Goal: Task Accomplishment & Management: Manage account settings

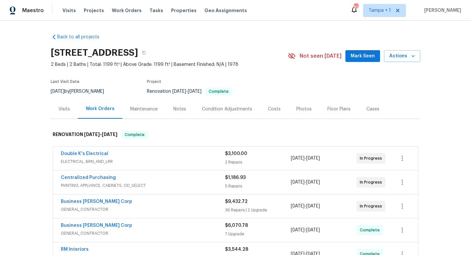
scroll to position [35, 0]
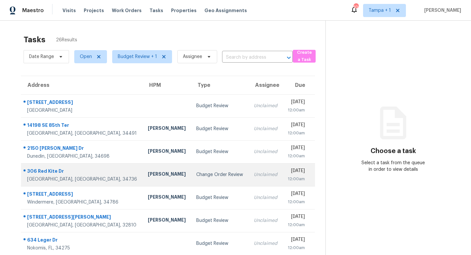
click at [209, 175] on td "Change Order Review" at bounding box center [219, 174] width 57 height 23
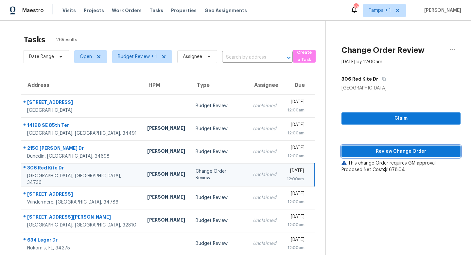
click at [410, 150] on span "Review Change Order" at bounding box center [401, 151] width 109 height 8
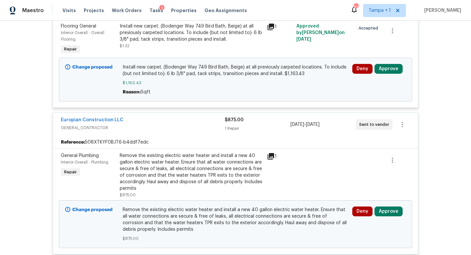
scroll to position [194, 0]
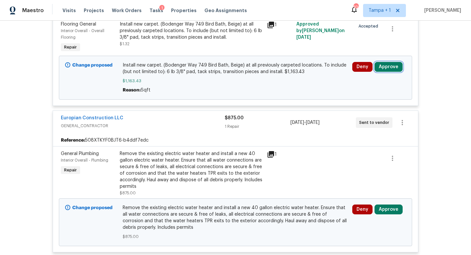
click at [384, 66] on button "Approve" at bounding box center [389, 67] width 28 height 10
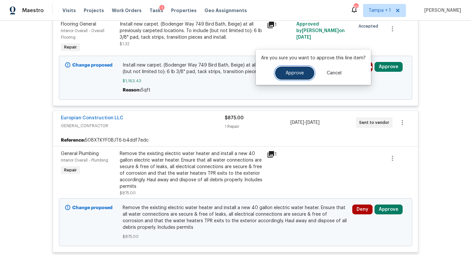
click at [302, 71] on span "Approve" at bounding box center [295, 73] width 18 height 5
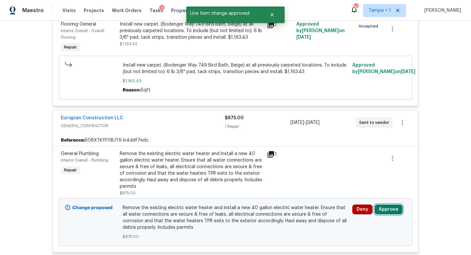
click at [391, 213] on button "Approve" at bounding box center [389, 209] width 28 height 10
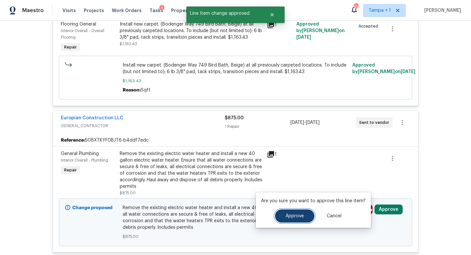
click at [294, 218] on span "Approve" at bounding box center [295, 215] width 18 height 5
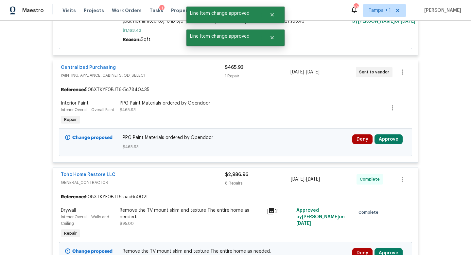
scroll to position [390, 0]
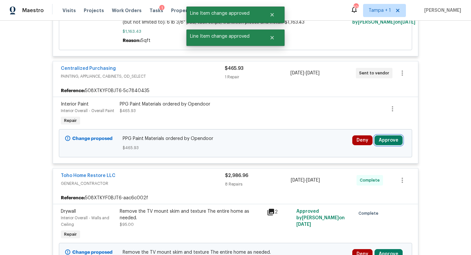
click at [391, 143] on button "Approve" at bounding box center [389, 140] width 28 height 10
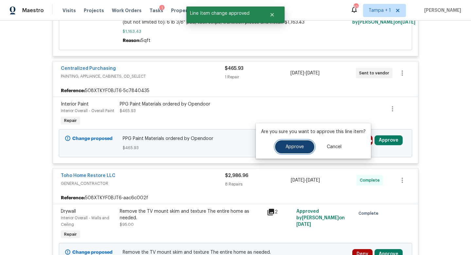
click at [285, 149] on button "Approve" at bounding box center [294, 146] width 39 height 13
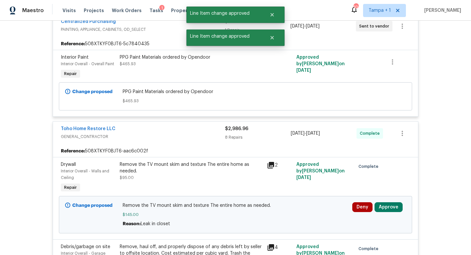
scroll to position [451, 0]
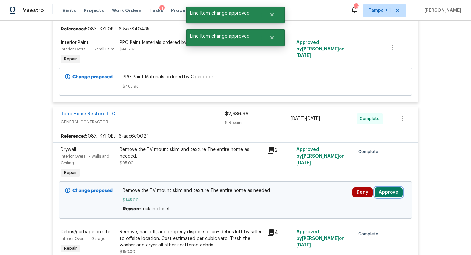
click at [389, 194] on button "Approve" at bounding box center [389, 192] width 28 height 10
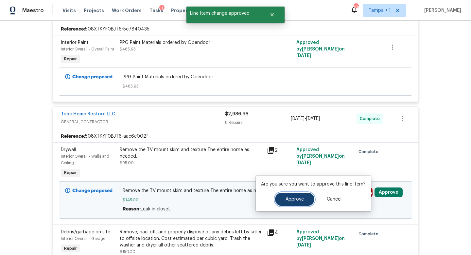
click at [308, 200] on button "Approve" at bounding box center [294, 198] width 39 height 13
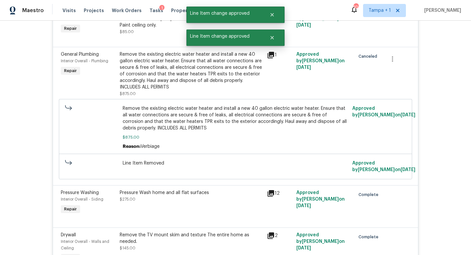
scroll to position [959, 0]
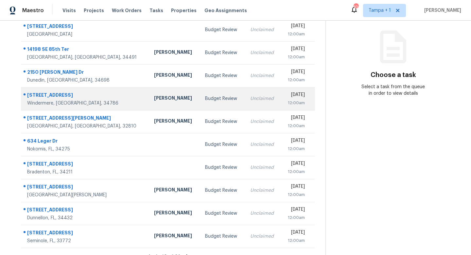
scroll to position [86, 0]
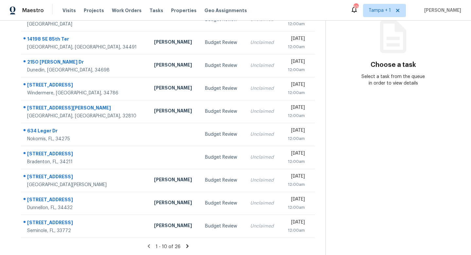
click at [186, 244] on icon at bounding box center [188, 246] width 6 height 6
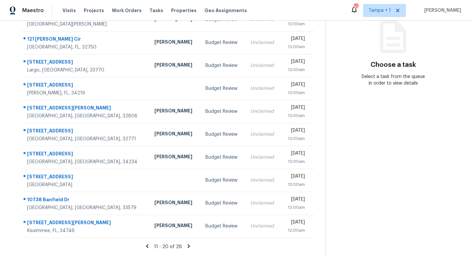
click at [189, 244] on icon at bounding box center [189, 246] width 6 height 6
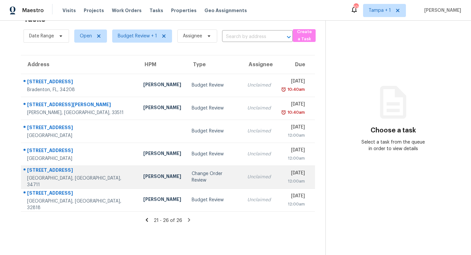
click at [198, 181] on td "Change Order Review" at bounding box center [215, 176] width 56 height 23
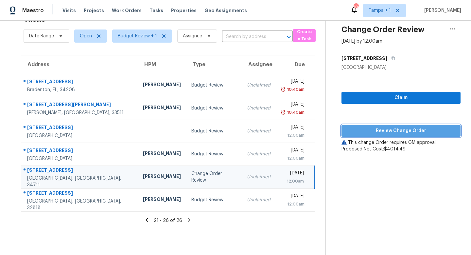
click at [407, 126] on button "Review Change Order" at bounding box center [401, 131] width 119 height 12
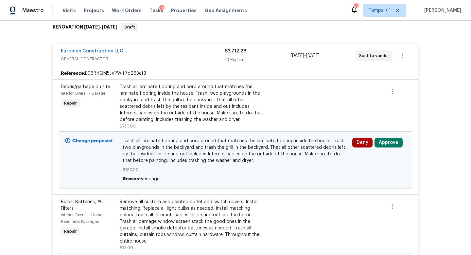
scroll to position [109, 0]
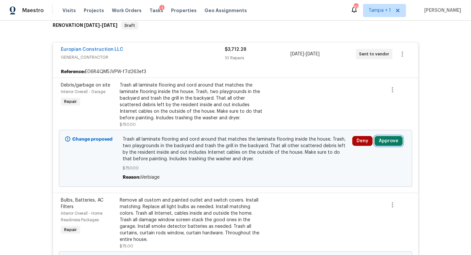
click at [387, 139] on button "Approve" at bounding box center [389, 141] width 28 height 10
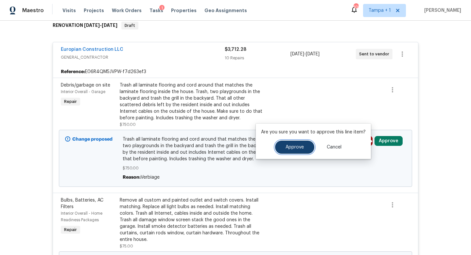
click at [300, 148] on span "Approve" at bounding box center [295, 147] width 18 height 5
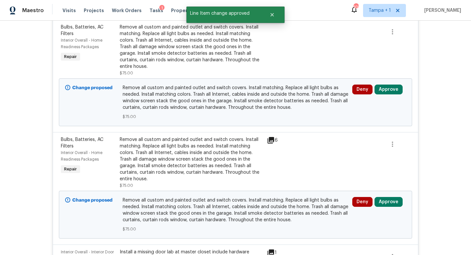
scroll to position [169, 0]
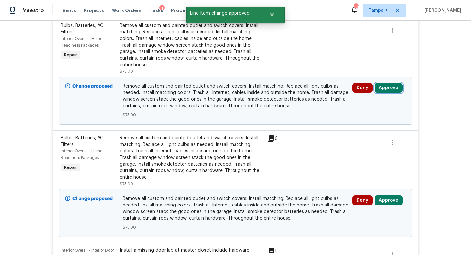
click at [386, 87] on button "Approve" at bounding box center [389, 88] width 28 height 10
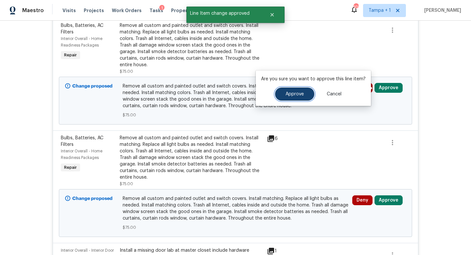
click at [298, 93] on span "Approve" at bounding box center [295, 94] width 18 height 5
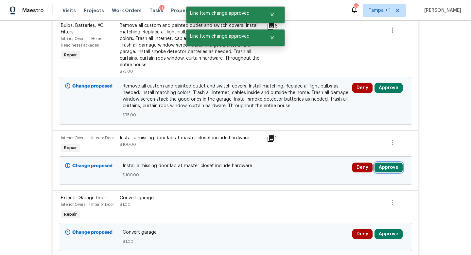
click at [388, 167] on button "Approve" at bounding box center [389, 167] width 28 height 10
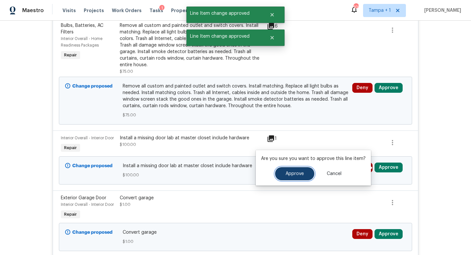
click at [293, 172] on span "Approve" at bounding box center [295, 173] width 18 height 5
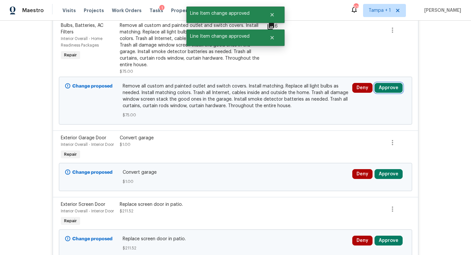
click at [395, 83] on button "Approve" at bounding box center [389, 88] width 28 height 10
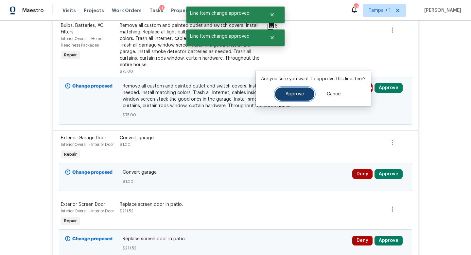
click at [301, 94] on span "Approve" at bounding box center [295, 94] width 18 height 5
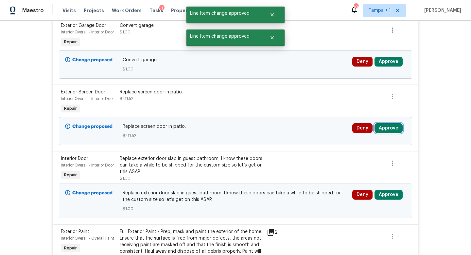
click at [388, 123] on button "Approve" at bounding box center [389, 128] width 28 height 10
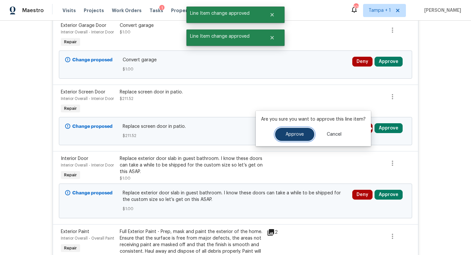
click at [289, 132] on button "Approve" at bounding box center [294, 134] width 39 height 13
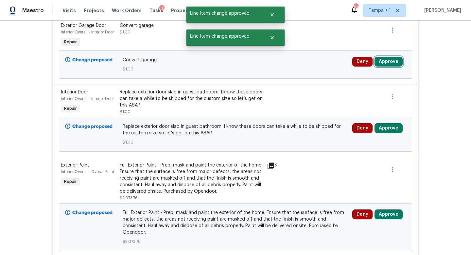
click at [389, 61] on button "Approve" at bounding box center [389, 62] width 28 height 10
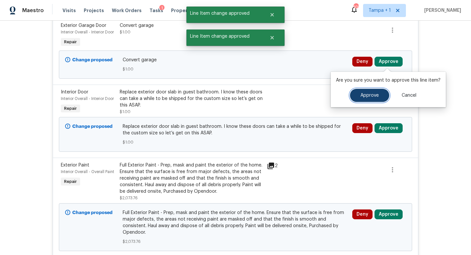
click at [361, 91] on button "Approve" at bounding box center [369, 95] width 39 height 13
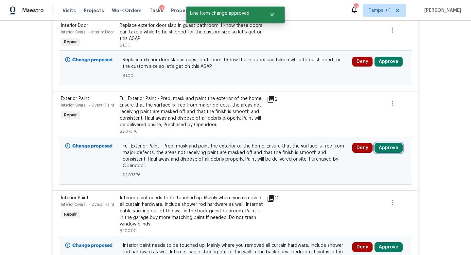
click at [390, 147] on button "Approve" at bounding box center [389, 148] width 28 height 10
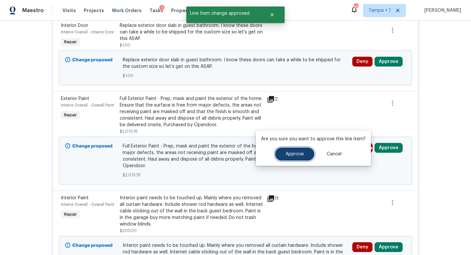
click at [292, 153] on span "Approve" at bounding box center [295, 154] width 18 height 5
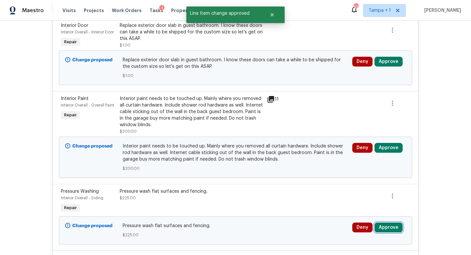
click at [392, 228] on button "Approve" at bounding box center [389, 227] width 28 height 10
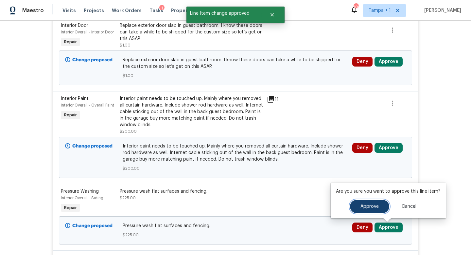
click at [366, 204] on span "Approve" at bounding box center [370, 206] width 18 height 5
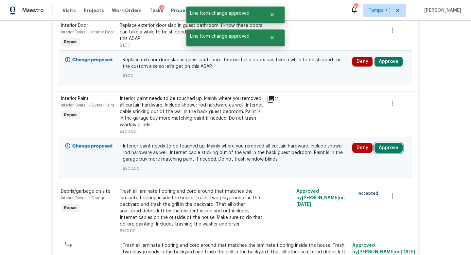
click at [389, 146] on button "Approve" at bounding box center [389, 148] width 28 height 10
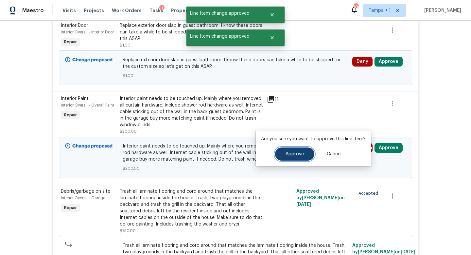
click at [291, 152] on span "Approve" at bounding box center [295, 154] width 18 height 5
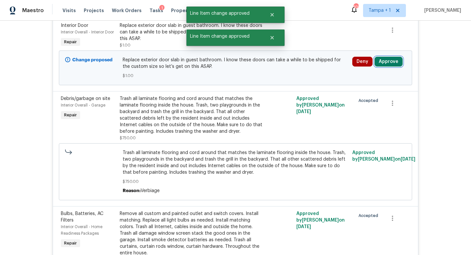
click at [390, 61] on button "Approve" at bounding box center [389, 62] width 28 height 10
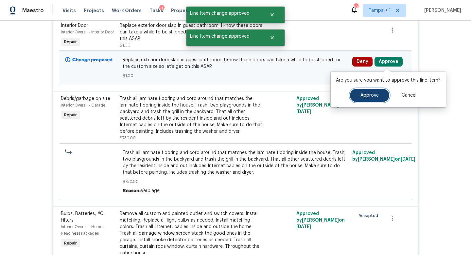
click at [372, 93] on span "Approve" at bounding box center [370, 95] width 18 height 5
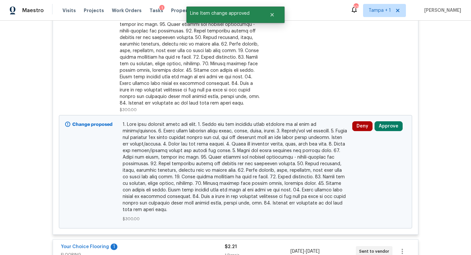
scroll to position [1115, 0]
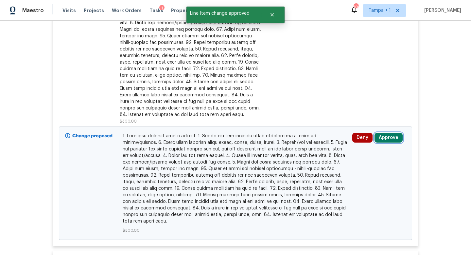
click at [389, 133] on button "Approve" at bounding box center [389, 138] width 28 height 10
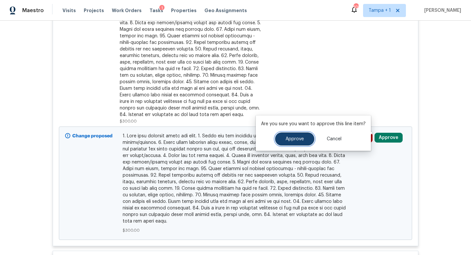
click at [302, 141] on button "Approve" at bounding box center [294, 138] width 39 height 13
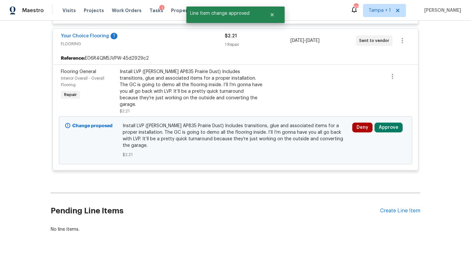
scroll to position [1338, 0]
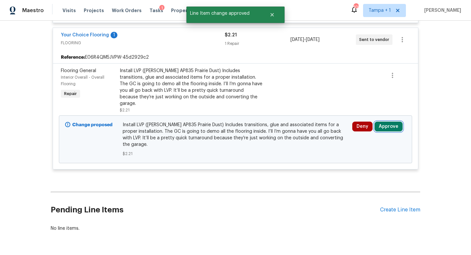
click at [390, 121] on button "Approve" at bounding box center [389, 126] width 28 height 10
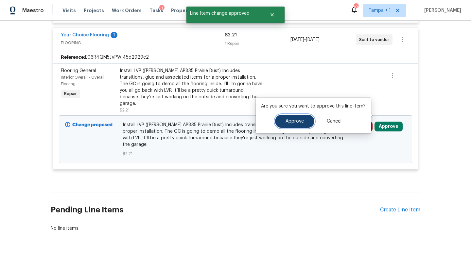
click at [293, 123] on span "Approve" at bounding box center [295, 121] width 18 height 5
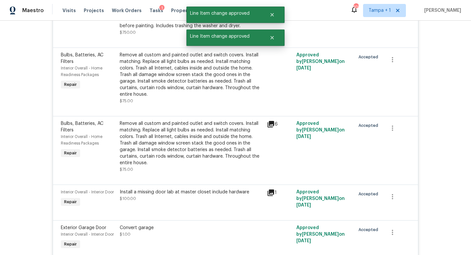
scroll to position [0, 0]
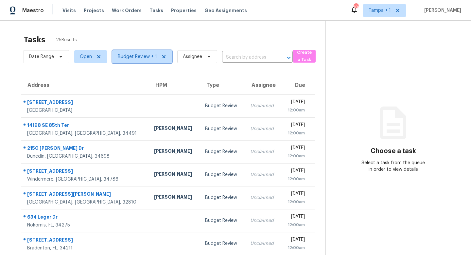
click at [147, 59] on span "Budget Review + 1" at bounding box center [137, 56] width 39 height 7
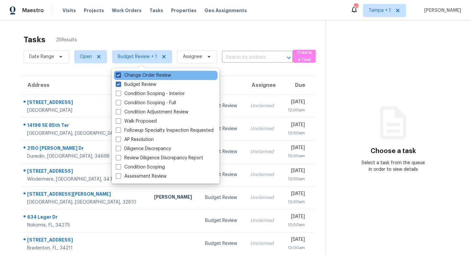
click at [122, 76] on label "Change Order Review" at bounding box center [143, 75] width 55 height 7
click at [120, 76] on input "Change Order Review" at bounding box center [118, 74] width 4 height 4
checkbox input "false"
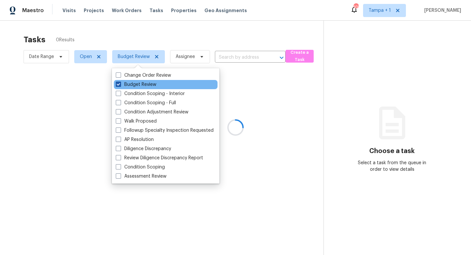
click at [121, 85] on span at bounding box center [118, 84] width 5 height 5
click at [120, 85] on input "Budget Review" at bounding box center [118, 83] width 4 height 4
checkbox input "false"
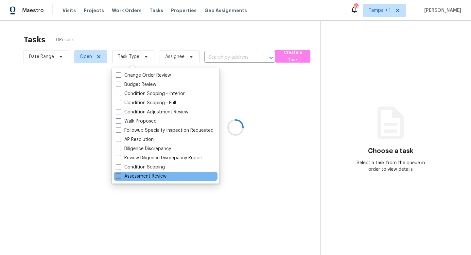
click at [118, 177] on span at bounding box center [118, 175] width 5 height 5
click at [118, 177] on input "Assessment Review" at bounding box center [118, 175] width 4 height 4
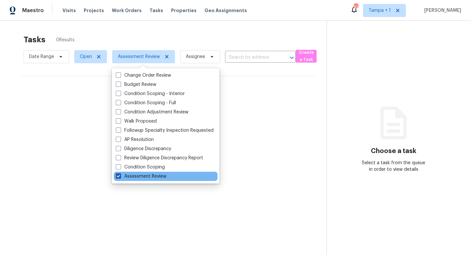
click at [118, 176] on span at bounding box center [118, 175] width 5 height 5
click at [118, 176] on input "Assessment Review" at bounding box center [118, 175] width 4 height 4
checkbox input "false"
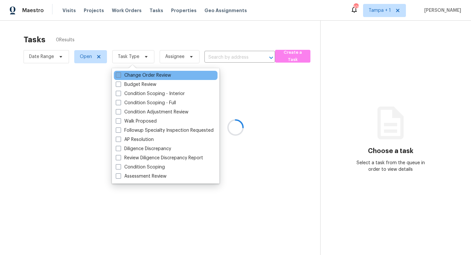
click at [119, 77] on span at bounding box center [118, 74] width 5 height 5
click at [119, 76] on input "Change Order Review" at bounding box center [118, 74] width 4 height 4
checkbox input "true"
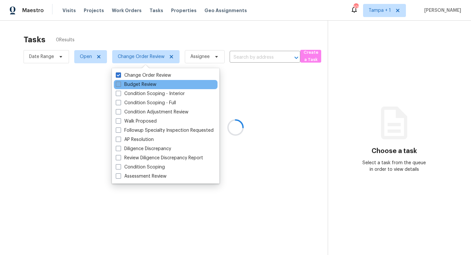
click at [119, 86] on span at bounding box center [118, 84] width 5 height 5
click at [119, 85] on input "Budget Review" at bounding box center [118, 83] width 4 height 4
checkbox input "true"
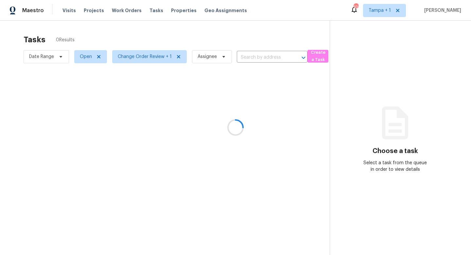
click at [365, 50] on div at bounding box center [235, 127] width 471 height 255
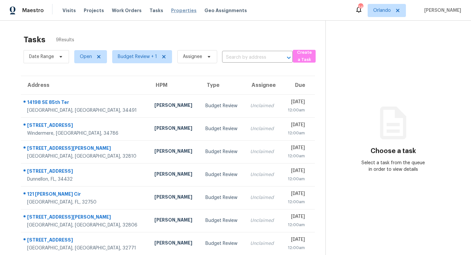
click at [174, 10] on span "Properties" at bounding box center [184, 10] width 26 height 7
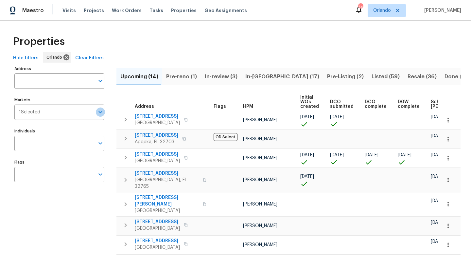
click at [100, 112] on icon "Open" at bounding box center [101, 112] width 8 height 8
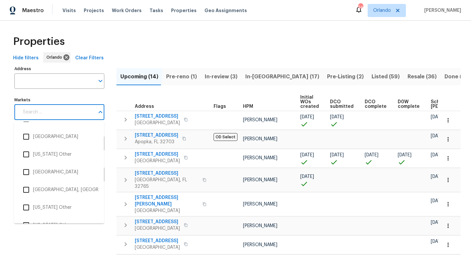
scroll to position [2070, 0]
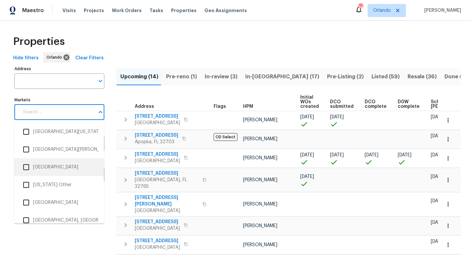
click at [27, 167] on input "checkbox" at bounding box center [26, 167] width 14 height 14
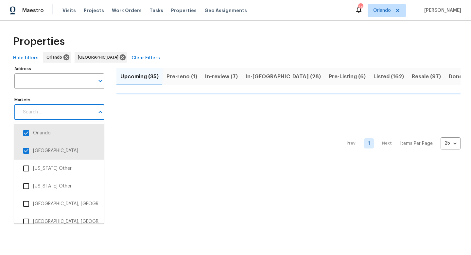
click at [47, 111] on input "Markets" at bounding box center [57, 111] width 76 height 15
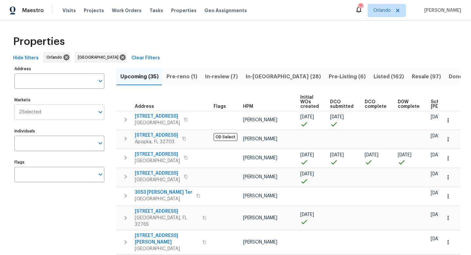
click at [35, 112] on span "2 Selected" at bounding box center [30, 112] width 22 height 6
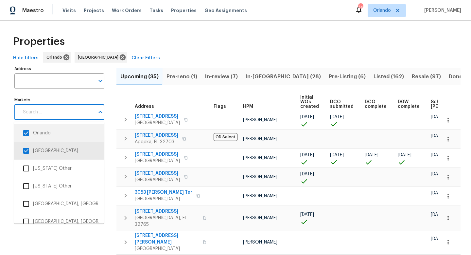
click at [26, 134] on input "checkbox" at bounding box center [26, 133] width 14 height 14
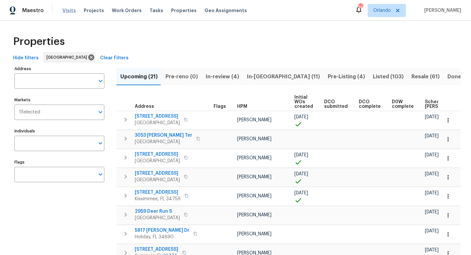
click at [69, 10] on span "Visits" at bounding box center [69, 10] width 13 height 7
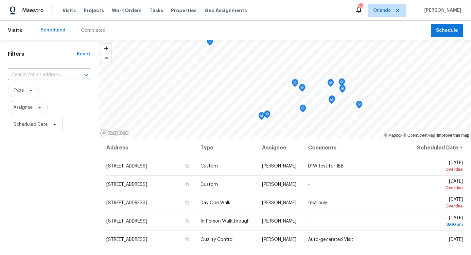
click at [96, 28] on div "Completed" at bounding box center [93, 30] width 25 height 7
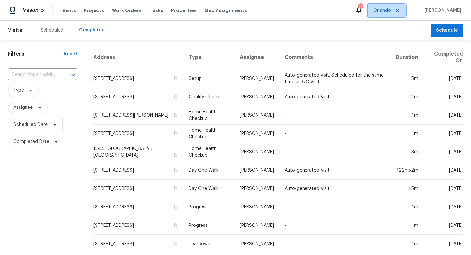
click at [391, 12] on span "Orlando" at bounding box center [383, 10] width 18 height 7
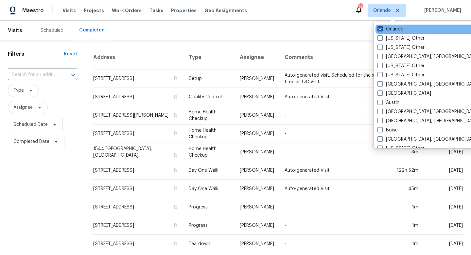
click at [382, 31] on span at bounding box center [380, 28] width 5 height 5
click at [382, 30] on input "Orlando" at bounding box center [380, 28] width 4 height 4
checkbox input "false"
checkbox input "true"
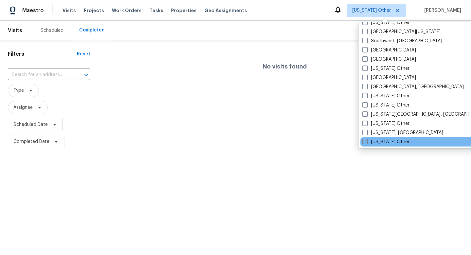
scroll to position [887, 0]
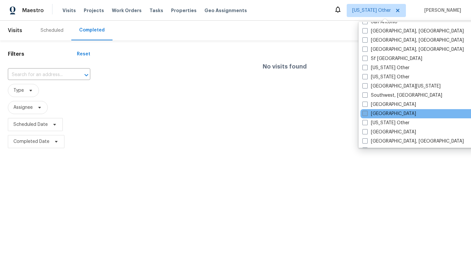
click at [366, 113] on span at bounding box center [365, 113] width 5 height 5
click at [366, 113] on input "[GEOGRAPHIC_DATA]" at bounding box center [365, 112] width 4 height 4
checkbox input "true"
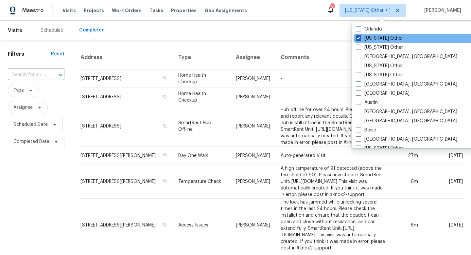
click at [357, 39] on span at bounding box center [358, 37] width 5 height 5
click at [357, 39] on input "[US_STATE] Other" at bounding box center [358, 37] width 4 height 4
checkbox input "false"
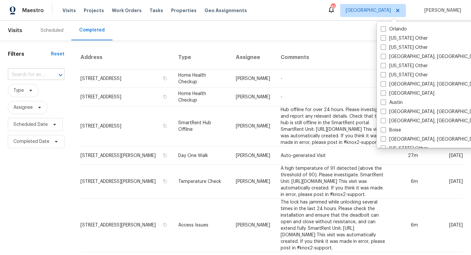
click at [32, 72] on input "text" at bounding box center [27, 75] width 38 height 10
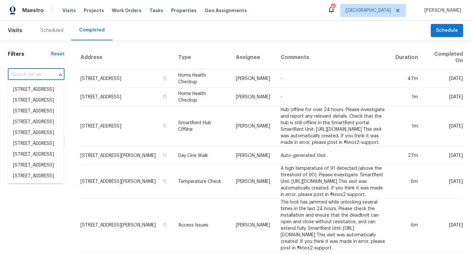
paste input "27118 Fernery Ave"
type input "27118 Fernery Ave"
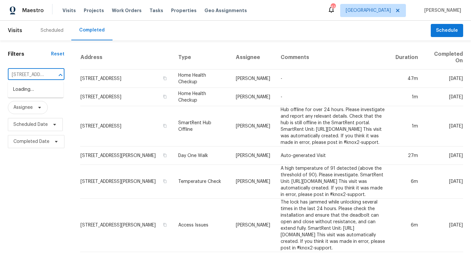
scroll to position [0, 4]
click at [31, 92] on li "27118 Fernery Ave, Brooksville, FL 34602" at bounding box center [36, 89] width 56 height 11
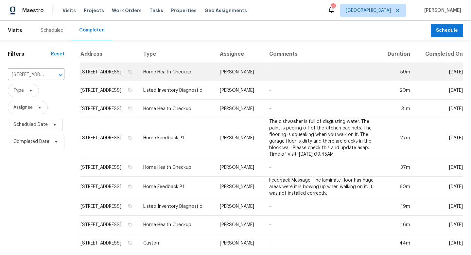
click at [135, 76] on td "27118 Fernery Ave, Brooksville, FL 34602" at bounding box center [109, 72] width 58 height 18
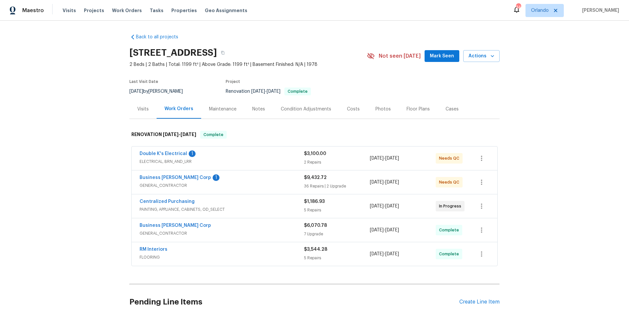
click at [279, 179] on div "Business [PERSON_NAME] Corp 1" at bounding box center [221, 178] width 164 height 8
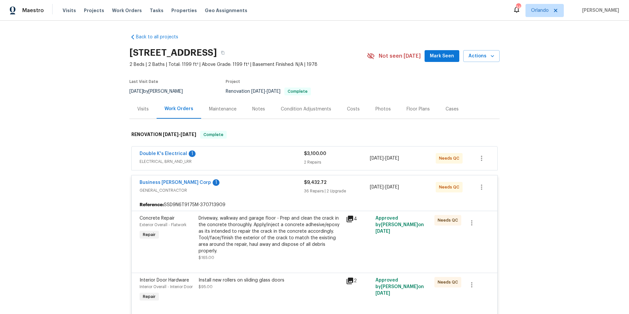
click at [278, 154] on div "Double K's Electrical 1" at bounding box center [221, 154] width 164 height 8
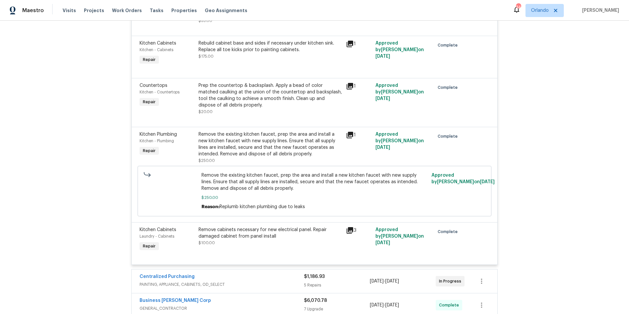
scroll to position [2681, 0]
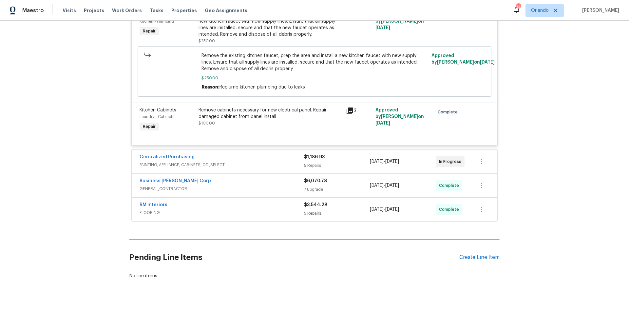
click at [260, 177] on div "Business [PERSON_NAME] Corp" at bounding box center [221, 181] width 164 height 8
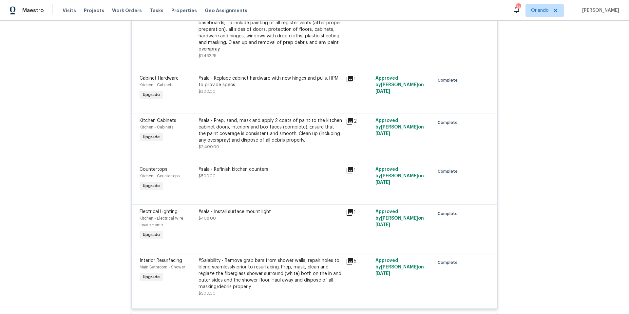
scroll to position [3076, 0]
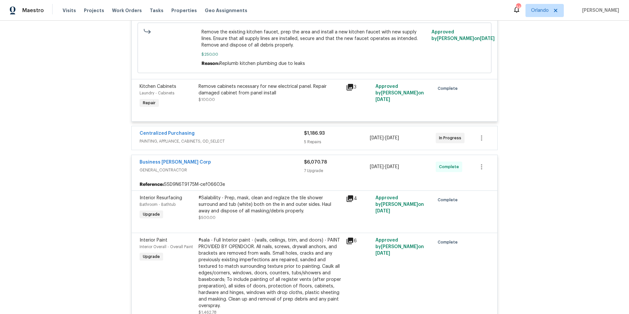
click at [274, 159] on div "Business [PERSON_NAME] Corp" at bounding box center [221, 163] width 164 height 8
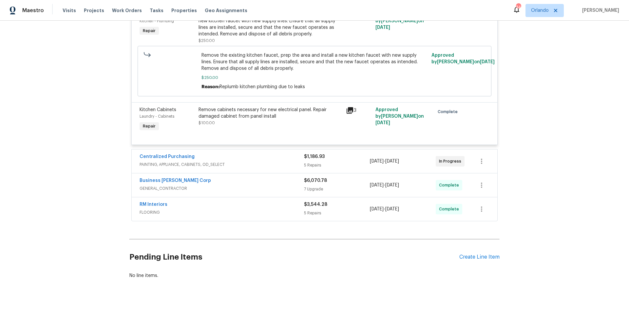
scroll to position [2681, 0]
click at [274, 154] on div "Centralized Purchasing" at bounding box center [221, 158] width 164 height 8
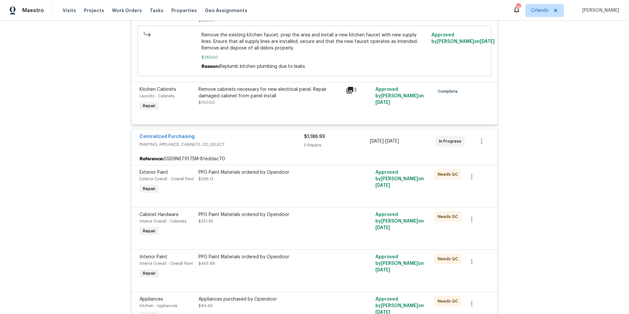
scroll to position [2704, 0]
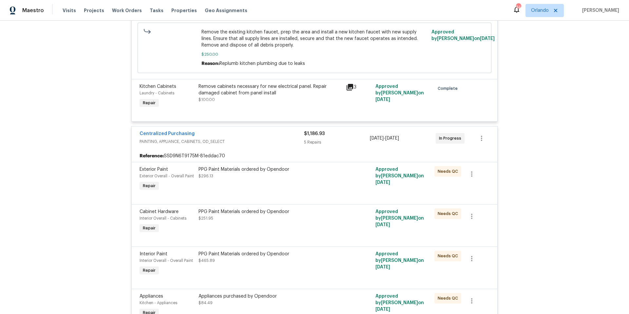
click at [273, 138] on span "PAINTING, APPLIANCE, CABINETS, OD_SELECT" at bounding box center [221, 141] width 164 height 7
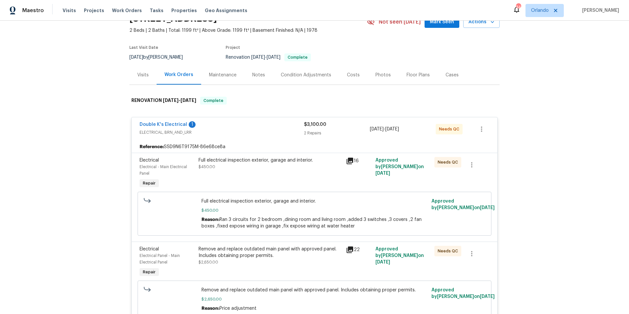
scroll to position [0, 0]
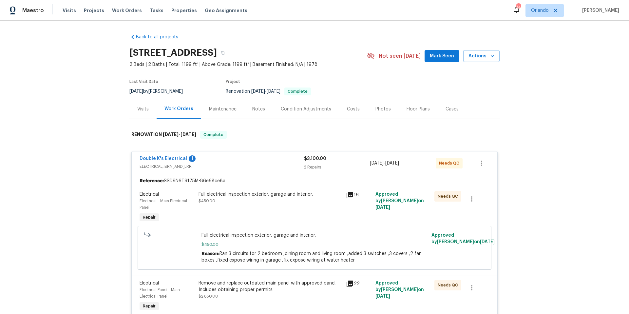
click at [275, 167] on span "ELECTRICAL, BRN_AND_LRR" at bounding box center [221, 166] width 164 height 7
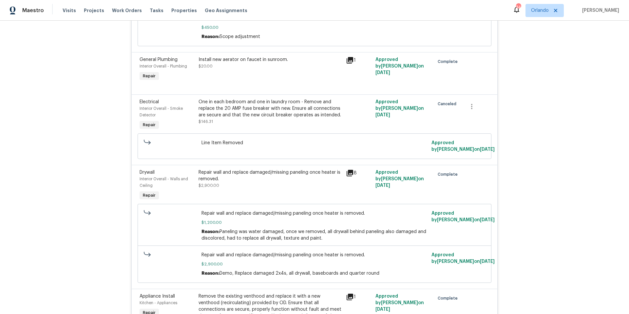
scroll to position [2065, 0]
click at [350, 170] on icon at bounding box center [350, 174] width 8 height 8
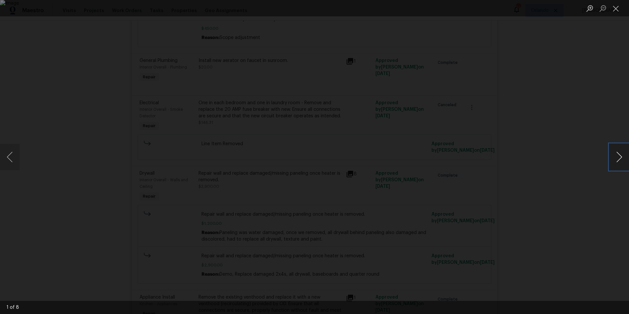
click at [618, 156] on button "Next image" at bounding box center [619, 157] width 20 height 26
click at [618, 157] on button "Next image" at bounding box center [619, 157] width 20 height 26
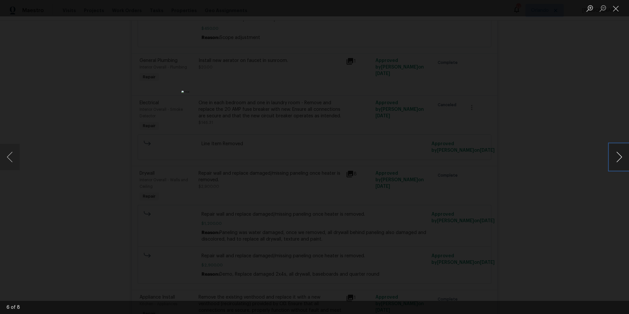
click at [618, 157] on button "Next image" at bounding box center [619, 157] width 20 height 26
click at [10, 160] on button "Previous image" at bounding box center [10, 157] width 20 height 26
click at [10, 157] on button "Previous image" at bounding box center [10, 157] width 20 height 26
click at [33, 60] on div "Lightbox" at bounding box center [314, 157] width 629 height 314
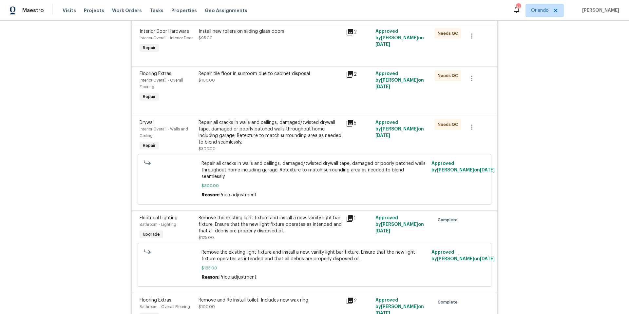
scroll to position [0, 0]
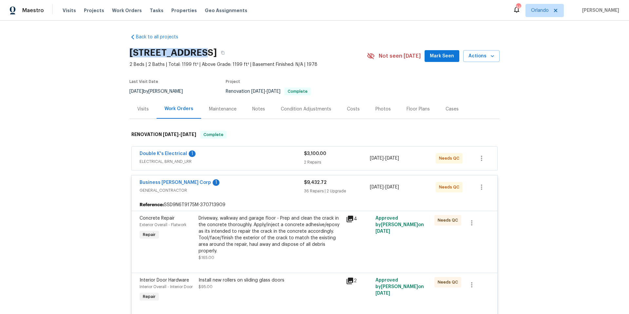
drag, startPoint x: 125, startPoint y: 51, endPoint x: 194, endPoint y: 52, distance: 68.8
click at [194, 52] on div "Back to all projects 764 34th St SE, Largo, FL 33771 2 Beds | 2 Baths | Total: …" at bounding box center [314, 167] width 629 height 293
copy h2 "764 34th St SE"
click at [66, 7] on span "Visits" at bounding box center [69, 10] width 13 height 7
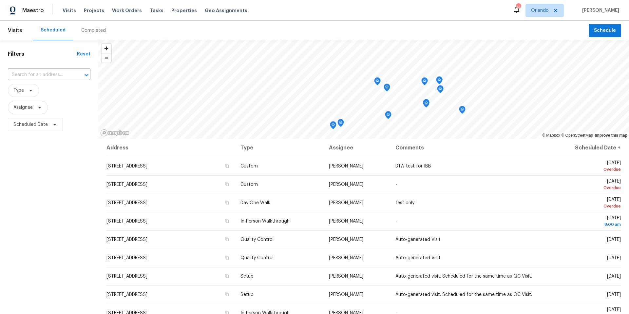
click at [88, 31] on div "Completed" at bounding box center [93, 30] width 25 height 7
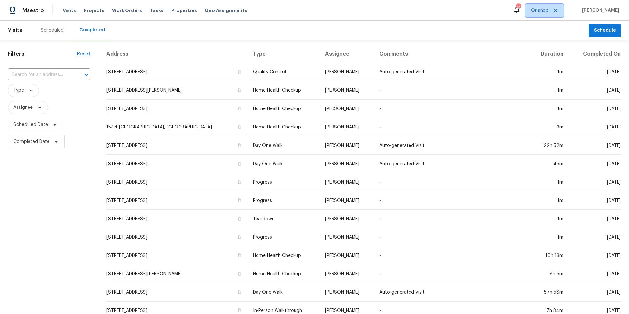
click at [544, 9] on span "Orlando" at bounding box center [540, 10] width 18 height 7
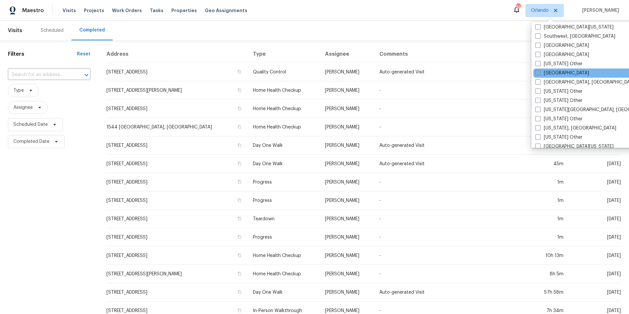
scroll to position [942, 0]
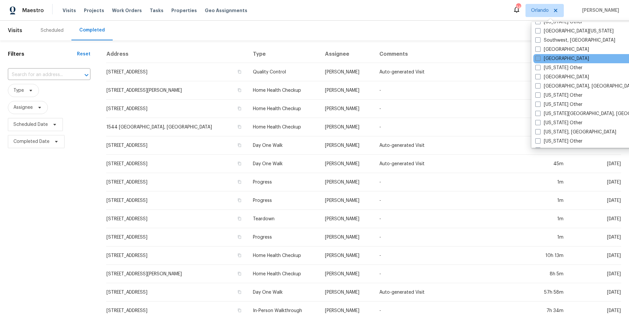
click at [540, 58] on label "[GEOGRAPHIC_DATA]" at bounding box center [562, 58] width 54 height 7
click at [539, 58] on input "[GEOGRAPHIC_DATA]" at bounding box center [537, 57] width 4 height 4
checkbox input "true"
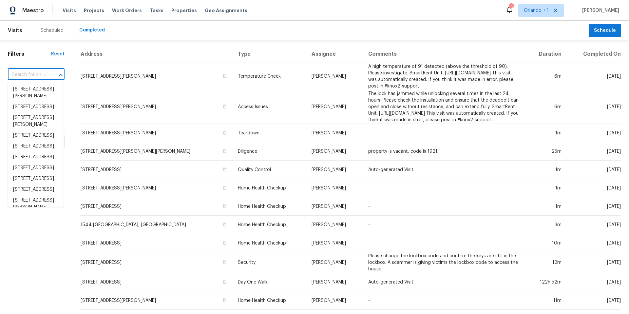
click at [25, 76] on input "text" at bounding box center [27, 75] width 38 height 10
paste input "764 34th St SE"
type input "764 34th St SE"
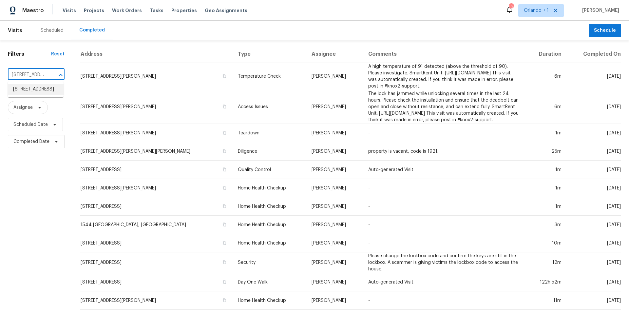
click at [27, 89] on li "[STREET_ADDRESS]" at bounding box center [36, 89] width 56 height 11
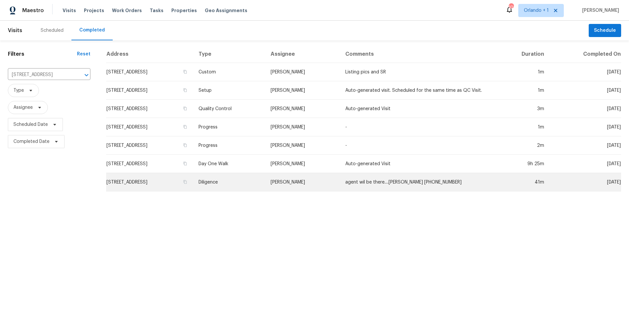
click at [162, 182] on td "[STREET_ADDRESS]" at bounding box center [149, 182] width 87 height 18
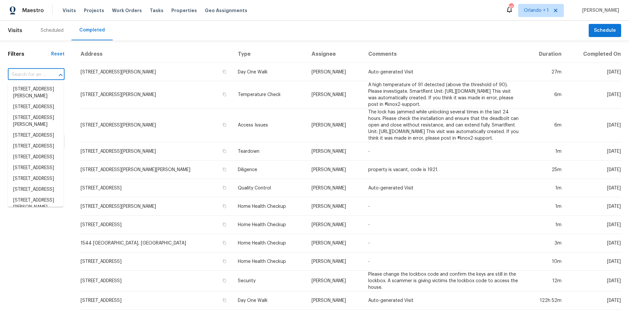
click at [43, 72] on input "text" at bounding box center [27, 75] width 38 height 10
paste input "1911 Rambling Ln"
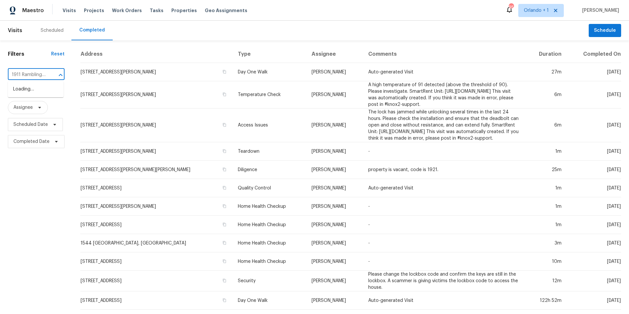
scroll to position [0, 3]
type input "1911 Rambling Ln"
click at [39, 89] on li "[STREET_ADDRESS][PERSON_NAME]" at bounding box center [36, 93] width 56 height 18
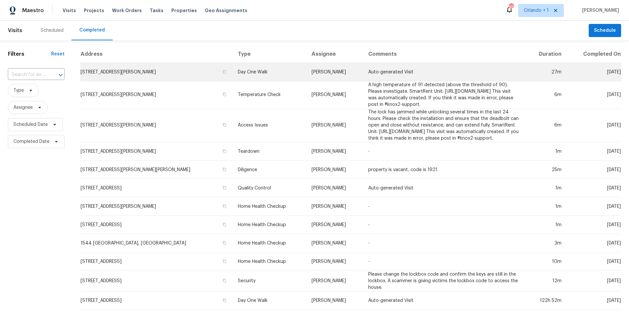
click at [158, 70] on td "[STREET_ADDRESS][PERSON_NAME]" at bounding box center [156, 72] width 152 height 18
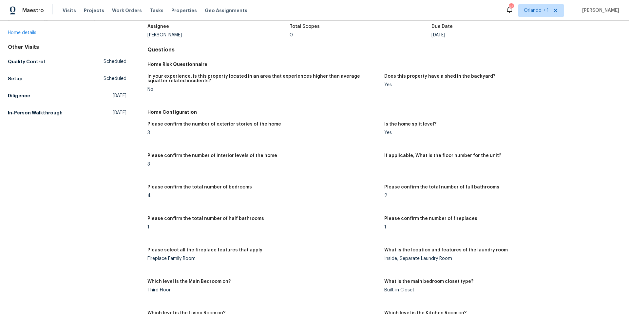
scroll to position [42, 0]
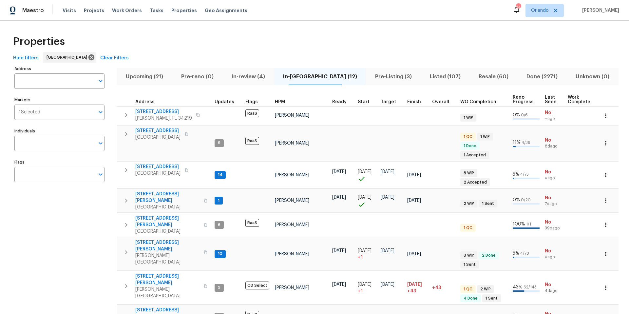
scroll to position [257, 0]
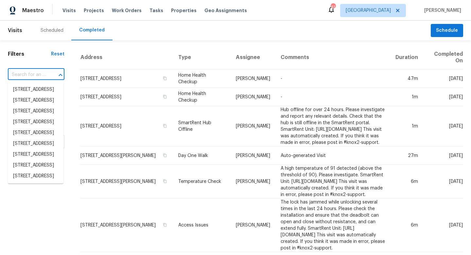
click at [43, 73] on input "text" at bounding box center [27, 75] width 38 height 10
paste input "27118 Fernery Ave"
type input "27118 Fernery Ave"
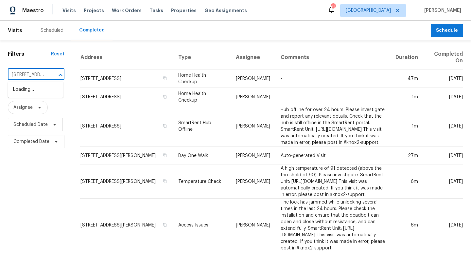
scroll to position [0, 4]
click at [36, 93] on li "27118 Fernery Ave, Brooksville, FL 34602" at bounding box center [36, 89] width 56 height 11
click at [51, 30] on div "Scheduled" at bounding box center [52, 30] width 23 height 7
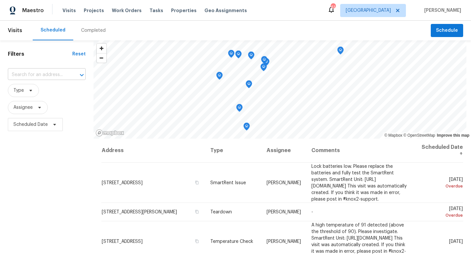
click at [35, 70] on input "text" at bounding box center [38, 75] width 60 height 10
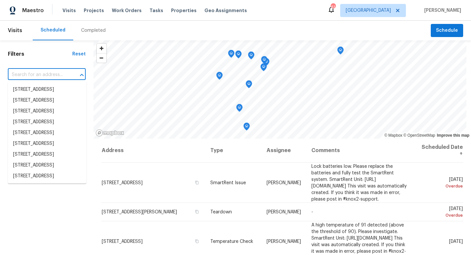
paste input "27118 Fernery Ave"
type input "27118 Fernery Ave"
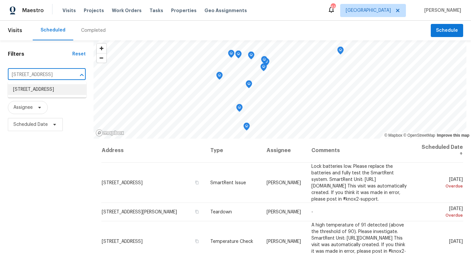
click at [36, 92] on li "27118 Fernery Ave, Brooksville, FL 34602" at bounding box center [47, 89] width 79 height 11
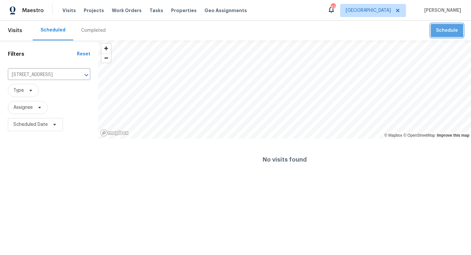
click at [447, 30] on span "Schedule" at bounding box center [447, 31] width 22 height 8
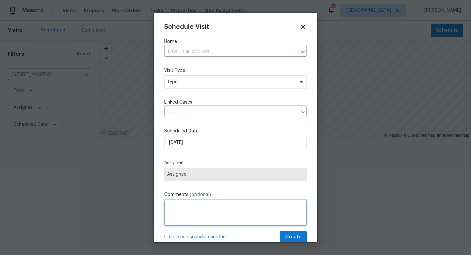
click at [174, 208] on textarea at bounding box center [235, 212] width 143 height 26
paste textarea "The dishwasher is full of disgusting water. The paint is peeling off of the kit…"
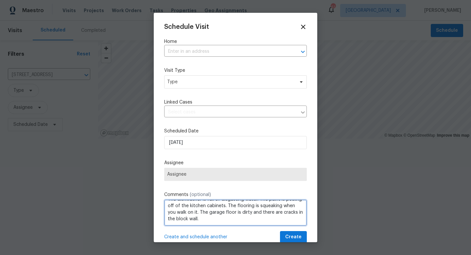
scroll to position [16, 0]
paste textarea "The dishwasher had standing water. Theres a rat and bug problem. The flooring n…"
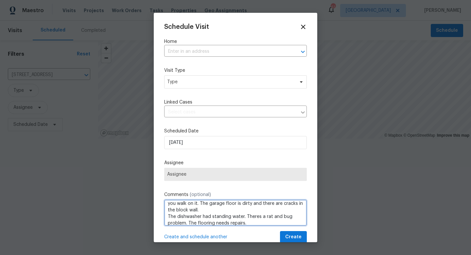
scroll to position [23, 0]
click at [167, 217] on textarea "The dishwasher is full of disgusting water. The paint is peeling off of the kit…" at bounding box center [235, 212] width 143 height 26
click at [247, 223] on textarea "The dishwasher is full of disgusting water. The paint is peeling off of the kit…" at bounding box center [235, 212] width 143 height 26
click at [192, 209] on textarea "The dishwasher is full of disgusting water. The paint is peeling off of the kit…" at bounding box center [235, 212] width 143 height 26
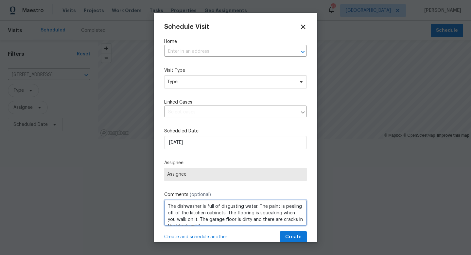
click at [169, 214] on textarea "The dishwasher is full of disgusting water. The paint is peeling off of the kit…" at bounding box center [235, 212] width 143 height 26
click at [176, 206] on textarea ""The dishwasher is full of disgusting water. The paint is peeling off of the ki…" at bounding box center [235, 212] width 143 height 26
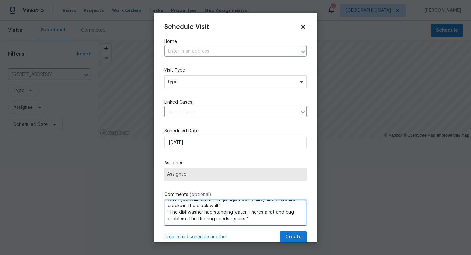
click at [257, 220] on textarea "RECENT FEEDBACK "The dishwasher is full of disgusting water. The paint is peeli…" at bounding box center [235, 212] width 143 height 26
type textarea "RECENT FEEDBACK "The dishwasher is full of disgusting water. The paint is peeli…"
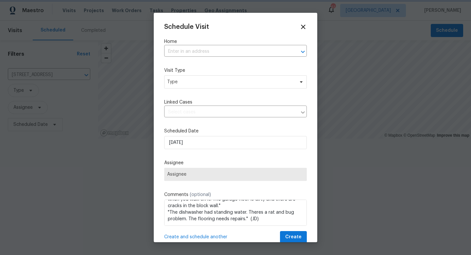
click at [80, 87] on div at bounding box center [235, 127] width 471 height 255
click at [202, 52] on input "text" at bounding box center [226, 51] width 124 height 10
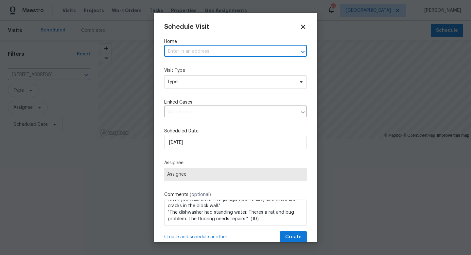
click at [202, 52] on input "text" at bounding box center [226, 51] width 124 height 10
paste input "27118 Fernery Ave,"
type input "27118 Fernery Ave,"
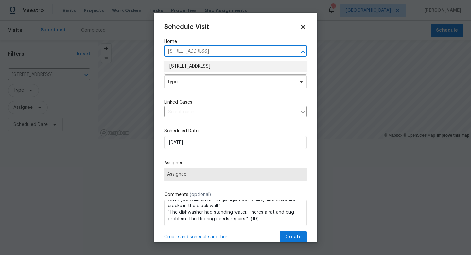
click at [212, 68] on li "27118 Fernery Ave, Brooksville, FL 34602" at bounding box center [235, 66] width 143 height 11
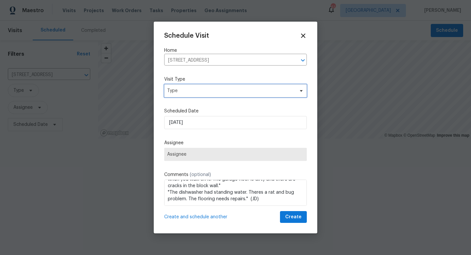
click at [211, 87] on span "Type" at bounding box center [230, 90] width 127 height 7
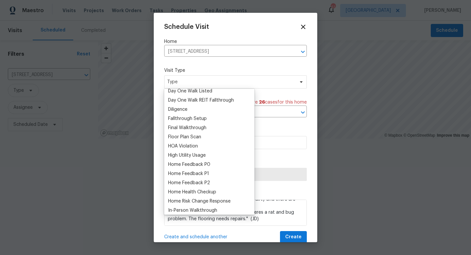
scroll to position [133, 0]
click at [189, 172] on div "Home Feedback P1" at bounding box center [188, 173] width 41 height 7
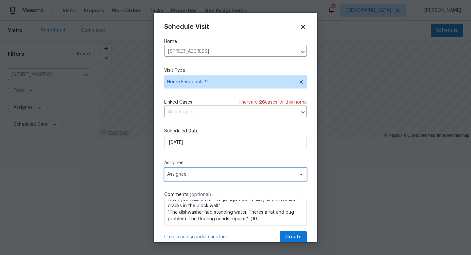
click at [196, 176] on span "Assignee" at bounding box center [231, 174] width 128 height 5
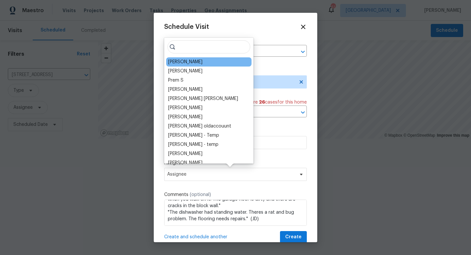
click at [190, 62] on div "[PERSON_NAME]" at bounding box center [208, 61] width 85 height 9
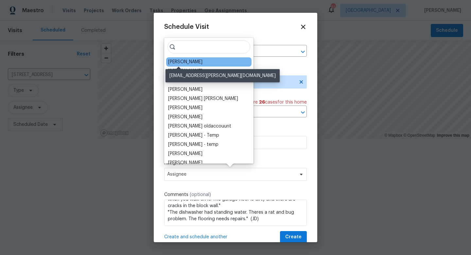
click at [186, 63] on div "[PERSON_NAME]" at bounding box center [185, 62] width 34 height 7
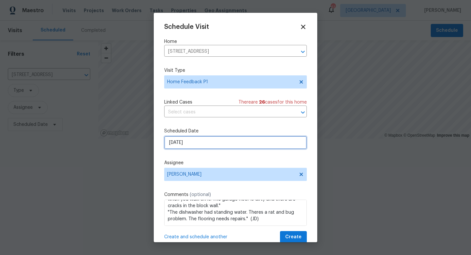
click at [208, 142] on input "9/29/2025" at bounding box center [235, 142] width 143 height 13
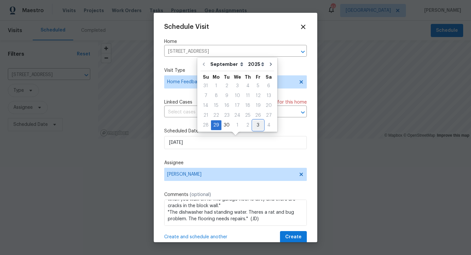
click at [255, 127] on div "3" at bounding box center [258, 124] width 10 height 9
type input "10/3/2025"
select select "9"
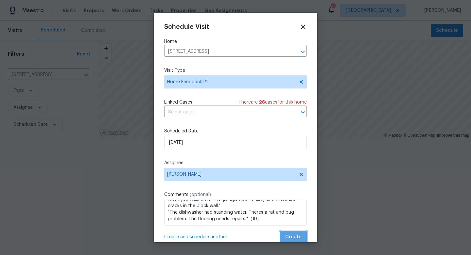
click at [297, 238] on span "Create" at bounding box center [293, 237] width 16 height 8
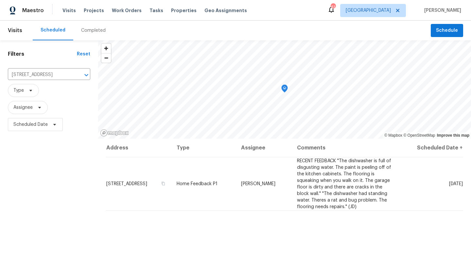
click at [92, 28] on div "Completed" at bounding box center [93, 30] width 25 height 7
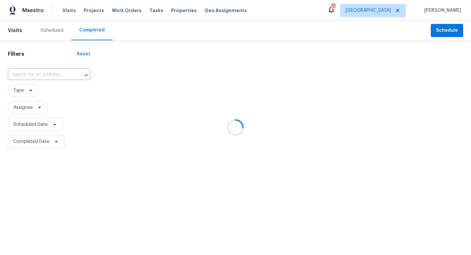
click at [48, 73] on div at bounding box center [235, 127] width 471 height 255
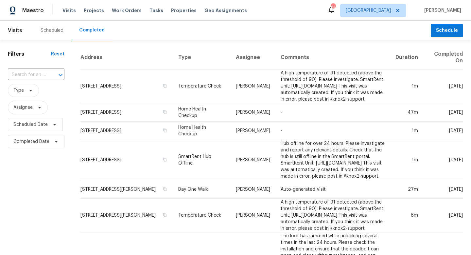
click at [48, 73] on div at bounding box center [55, 74] width 17 height 9
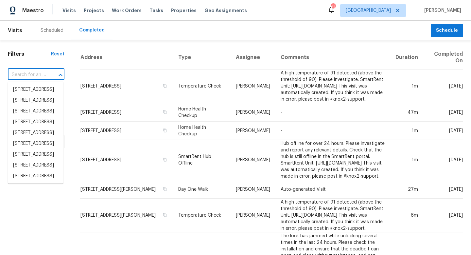
paste input "3527 65th Avenue Cir E Sarasota, FL 34243"
type input "3527 65th Avenue Cir E Sarasota, FL 34243"
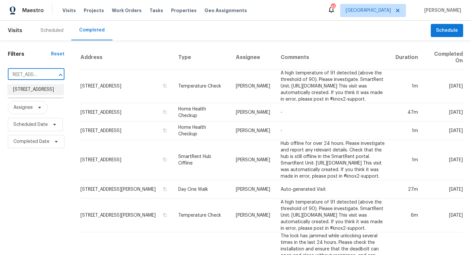
click at [37, 95] on li "3527 65th Avenue Cir E, Sarasota, FL 34243" at bounding box center [36, 89] width 56 height 11
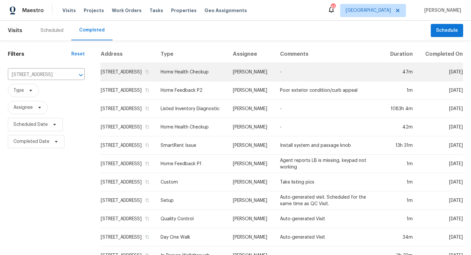
click at [155, 78] on td "3527 65th Avenue Cir E, Sarasota, FL 34243" at bounding box center [128, 72] width 55 height 18
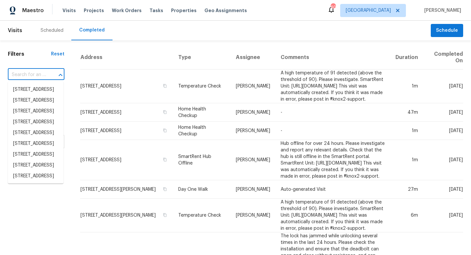
click at [40, 73] on input "text" at bounding box center [27, 75] width 38 height 10
paste input "[STREET_ADDRESS]"
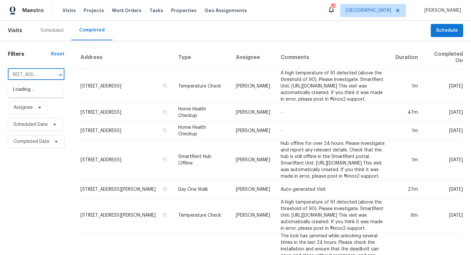
type input "[STREET_ADDRESS]"
click at [37, 89] on li "[STREET_ADDRESS]" at bounding box center [36, 89] width 56 height 11
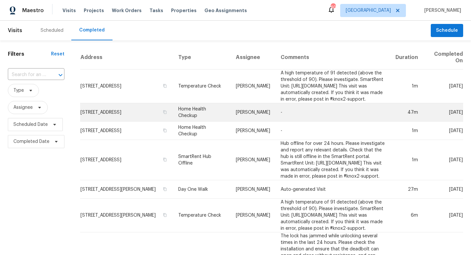
click at [276, 112] on td "-" at bounding box center [333, 112] width 115 height 18
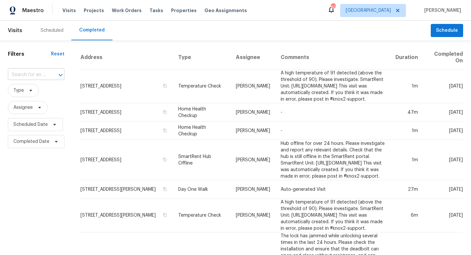
click at [32, 76] on input "text" at bounding box center [27, 75] width 38 height 10
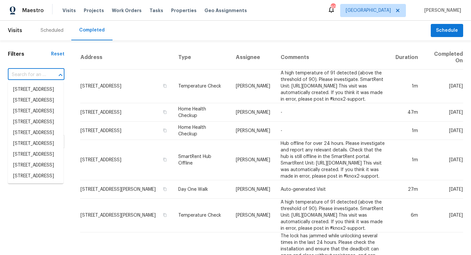
paste input "[STREET_ADDRESS]"
type input "[STREET_ADDRESS]"
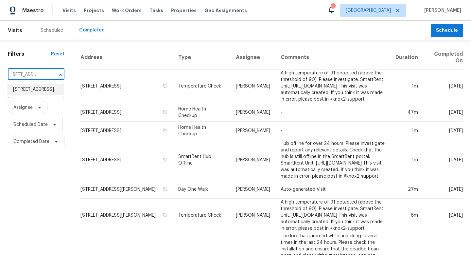
click at [30, 92] on li "[STREET_ADDRESS]" at bounding box center [36, 89] width 56 height 11
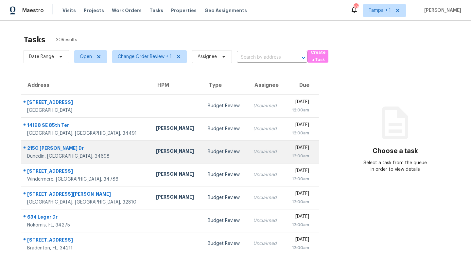
scroll to position [86, 0]
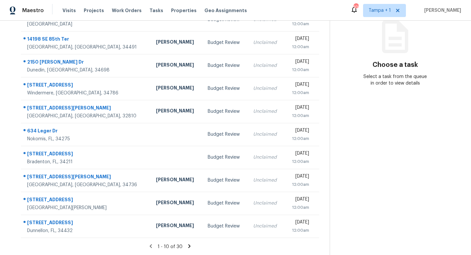
click at [188, 244] on icon at bounding box center [189, 246] width 2 height 4
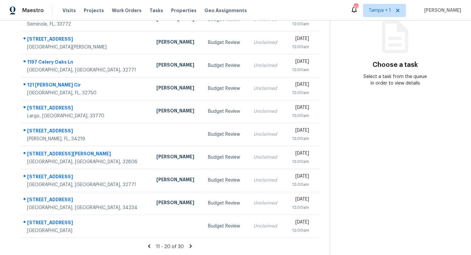
click at [188, 246] on icon at bounding box center [191, 246] width 6 height 6
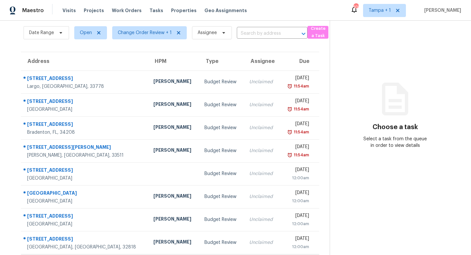
scroll to position [10, 0]
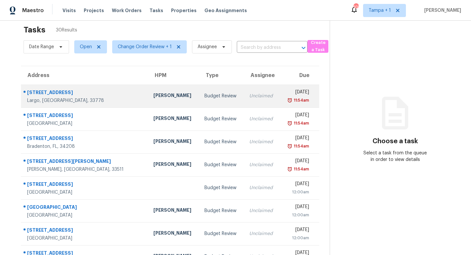
click at [249, 95] on div "Unclaimed" at bounding box center [262, 96] width 26 height 7
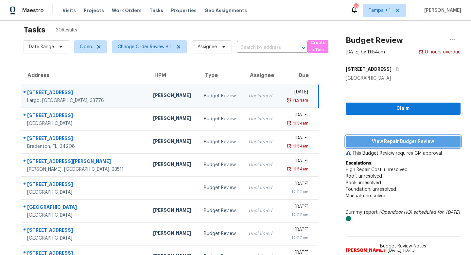
click at [388, 141] on span "View Repair Budget Review" at bounding box center [403, 141] width 104 height 8
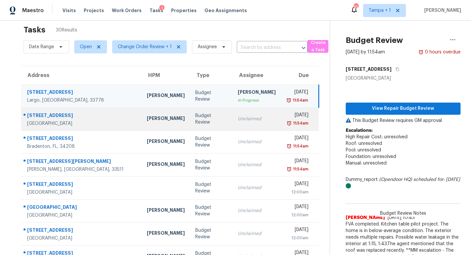
click at [238, 120] on div "Unclaimed" at bounding box center [257, 119] width 38 height 7
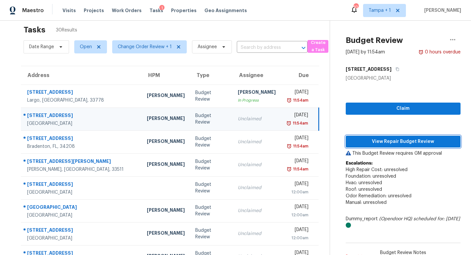
click at [406, 139] on span "View Repair Budget Review" at bounding box center [403, 141] width 104 height 8
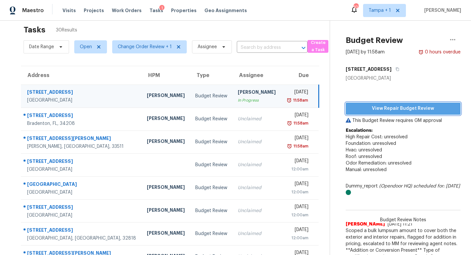
click at [393, 105] on span "View Repair Budget Review" at bounding box center [403, 108] width 104 height 8
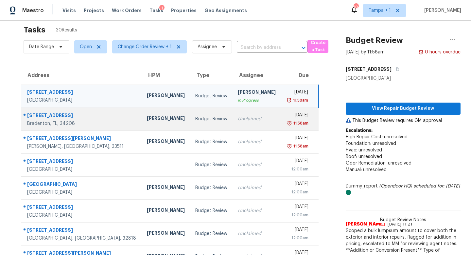
click at [238, 120] on div "Unclaimed" at bounding box center [257, 119] width 38 height 7
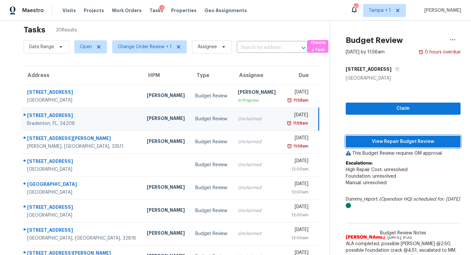
click at [396, 139] on span "View Repair Budget Review" at bounding box center [403, 141] width 104 height 8
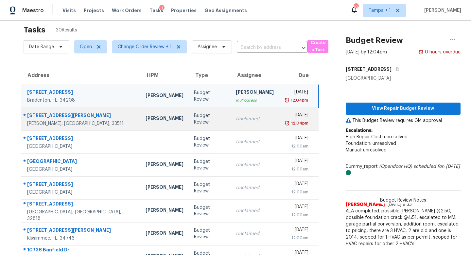
click at [279, 117] on td "Mon, Sep 29th 2025 12:04pm" at bounding box center [299, 118] width 40 height 23
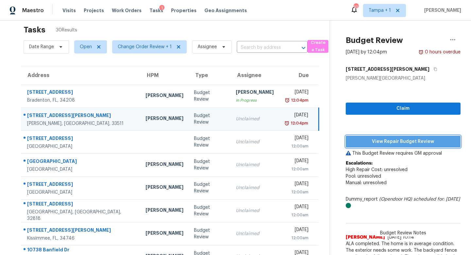
click at [409, 139] on span "View Repair Budget Review" at bounding box center [403, 141] width 104 height 8
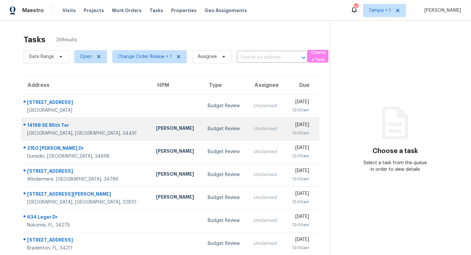
scroll to position [86, 0]
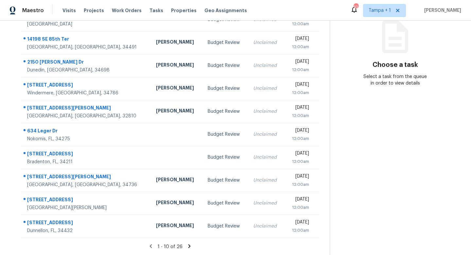
click at [189, 245] on icon at bounding box center [189, 246] width 2 height 4
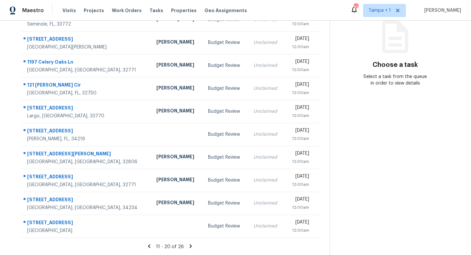
click at [190, 245] on icon at bounding box center [191, 246] width 2 height 4
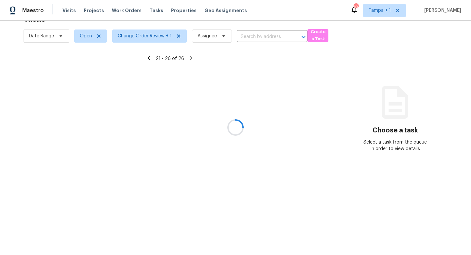
scroll to position [21, 0]
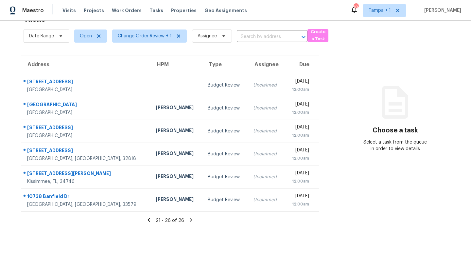
click at [152, 219] on icon at bounding box center [149, 220] width 6 height 6
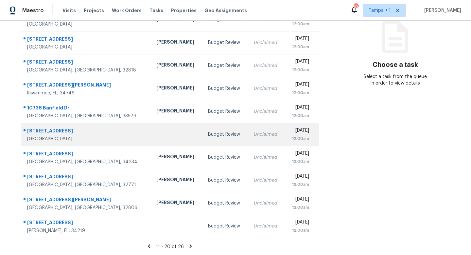
scroll to position [0, 0]
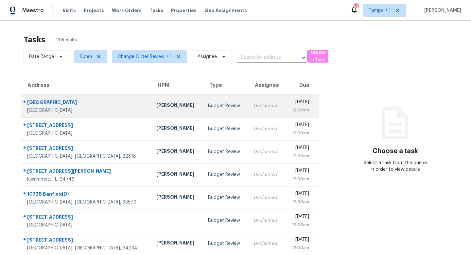
click at [208, 105] on div "Budget Review" at bounding box center [225, 105] width 35 height 7
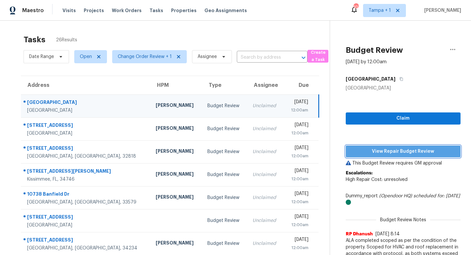
click at [396, 150] on span "View Repair Budget Review" at bounding box center [403, 151] width 104 height 8
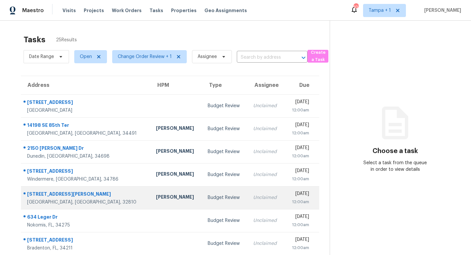
scroll to position [86, 0]
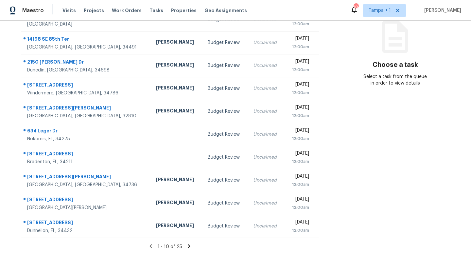
click at [188, 246] on icon at bounding box center [189, 246] width 2 height 4
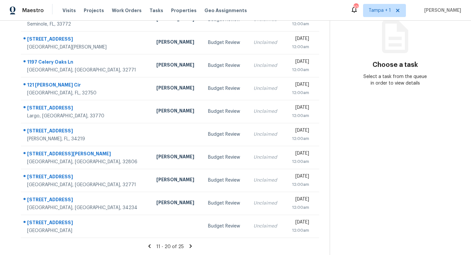
click at [190, 247] on icon at bounding box center [191, 246] width 6 height 6
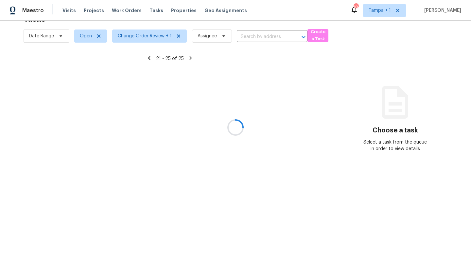
scroll to position [21, 0]
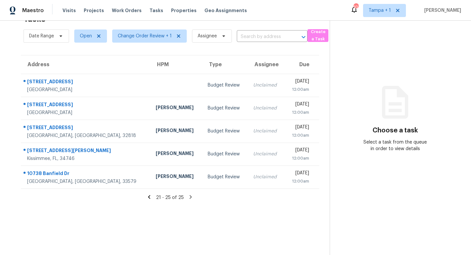
click at [150, 195] on icon at bounding box center [149, 197] width 6 height 6
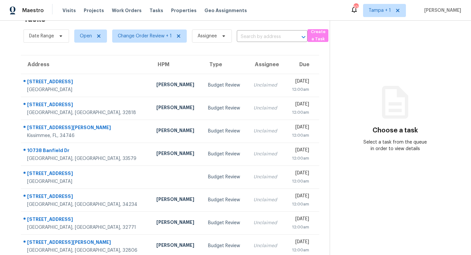
scroll to position [86, 0]
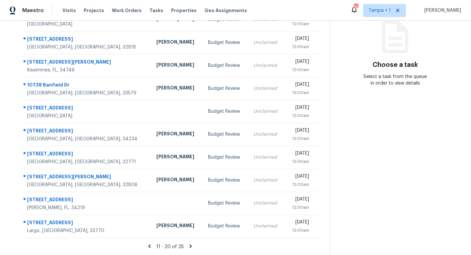
click at [150, 247] on icon at bounding box center [150, 246] width 6 height 6
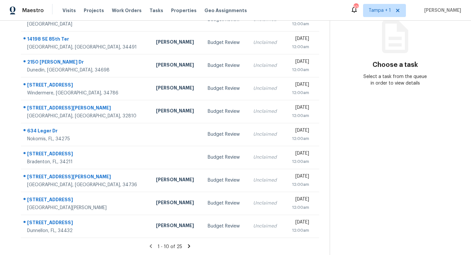
click at [152, 245] on icon at bounding box center [151, 246] width 6 height 6
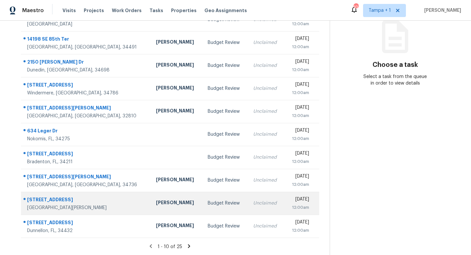
scroll to position [0, 0]
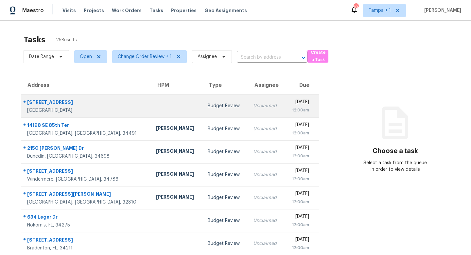
click at [208, 102] on div "Budget Review" at bounding box center [225, 105] width 35 height 7
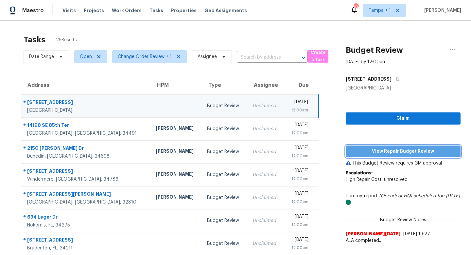
click at [387, 147] on span "View Repair Budget Review" at bounding box center [403, 151] width 104 height 8
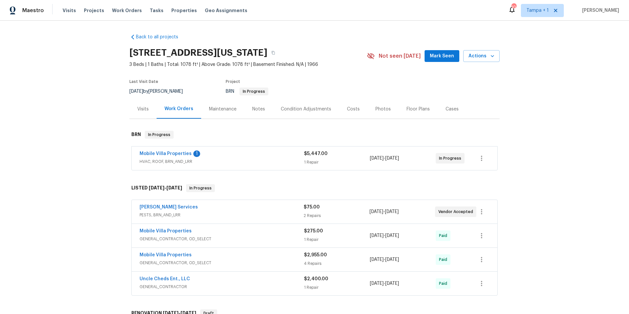
click at [273, 152] on div "Mobile Villa Properties 1" at bounding box center [221, 154] width 164 height 8
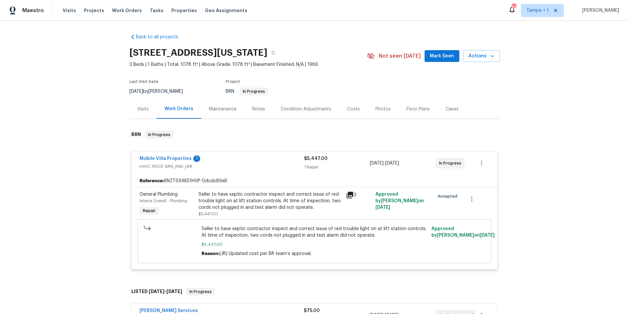
click at [285, 203] on div "Seller to have septic contractor inspect and correct issue of red trouble light…" at bounding box center [269, 201] width 143 height 20
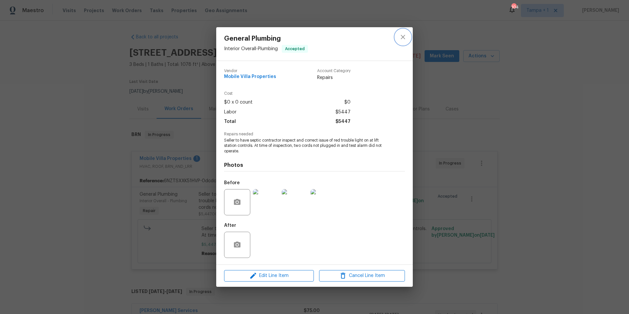
click at [404, 36] on icon "close" at bounding box center [403, 37] width 8 height 8
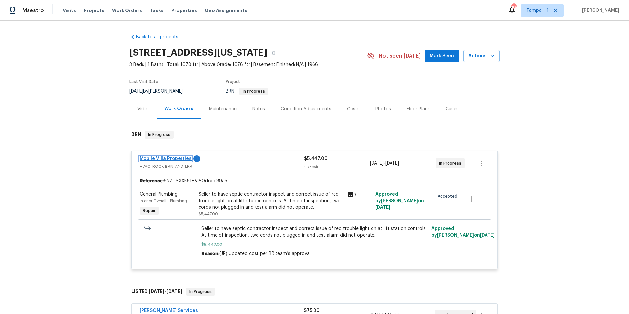
click at [170, 157] on link "Mobile Villa Properties" at bounding box center [165, 158] width 52 height 5
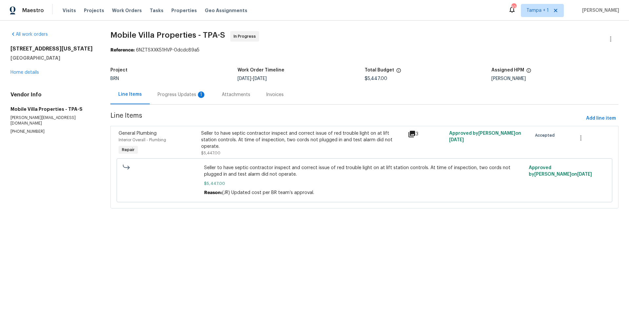
click at [173, 96] on div "Progress Updates 1" at bounding box center [181, 94] width 48 height 7
